Goal: Task Accomplishment & Management: Manage account settings

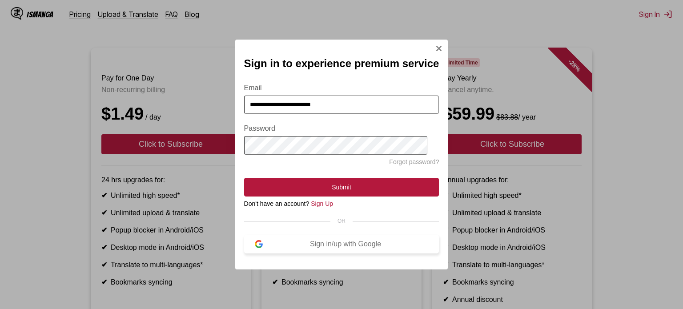
click at [382, 252] on button "Sign in/up with Google" at bounding box center [341, 244] width 195 height 19
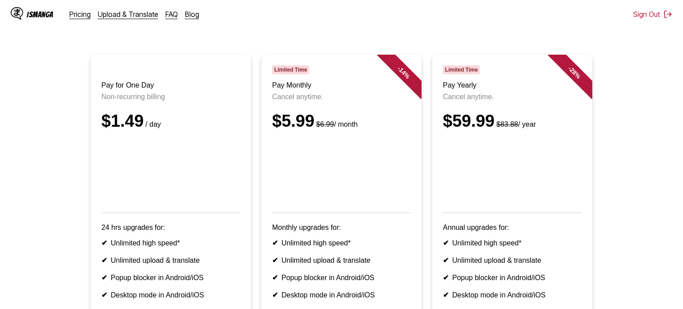
scroll to position [76, 0]
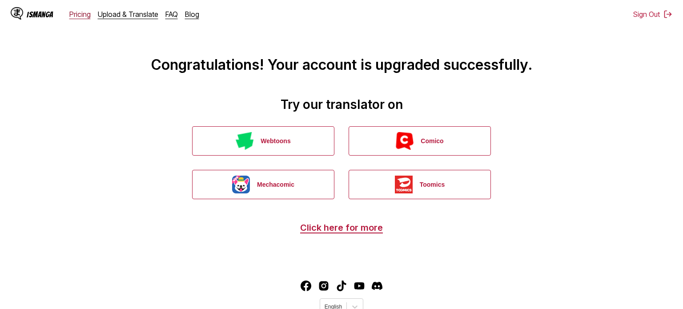
click at [78, 17] on link "Pricing" at bounding box center [79, 14] width 21 height 9
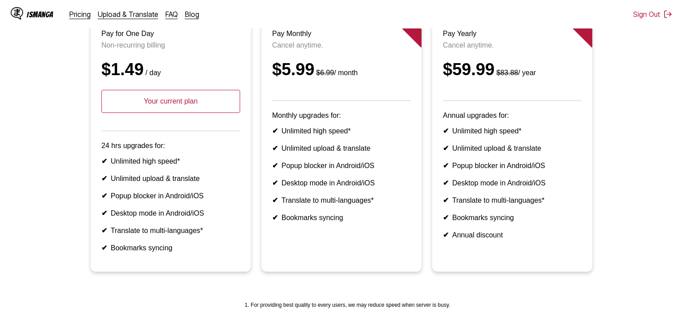
scroll to position [115, 0]
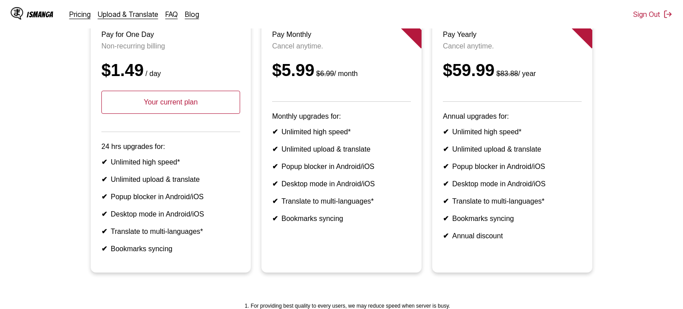
click at [124, 114] on p "Your current plan" at bounding box center [170, 102] width 139 height 23
click at [120, 104] on p "Your current plan" at bounding box center [170, 102] width 139 height 23
click at [122, 101] on p "Your current plan" at bounding box center [170, 102] width 139 height 23
click at [128, 106] on p "Your current plan" at bounding box center [170, 102] width 139 height 23
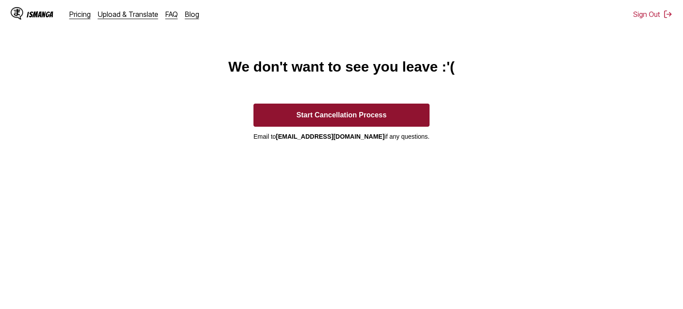
click at [397, 116] on button "Start Cancellation Process" at bounding box center [341, 115] width 176 height 23
click at [361, 108] on button "Start Cancellation Process" at bounding box center [341, 115] width 176 height 23
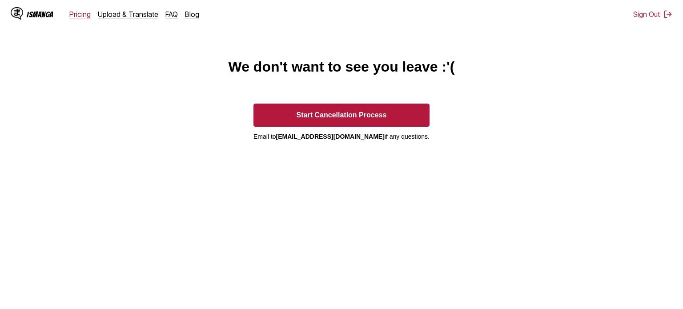
click at [86, 15] on link "Pricing" at bounding box center [79, 14] width 21 height 9
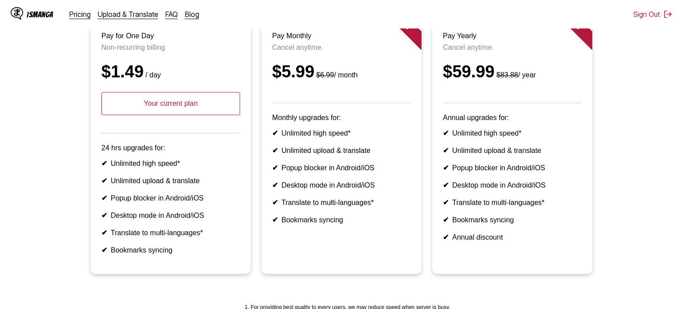
scroll to position [111, 0]
